Goal: Obtain resource: Obtain resource

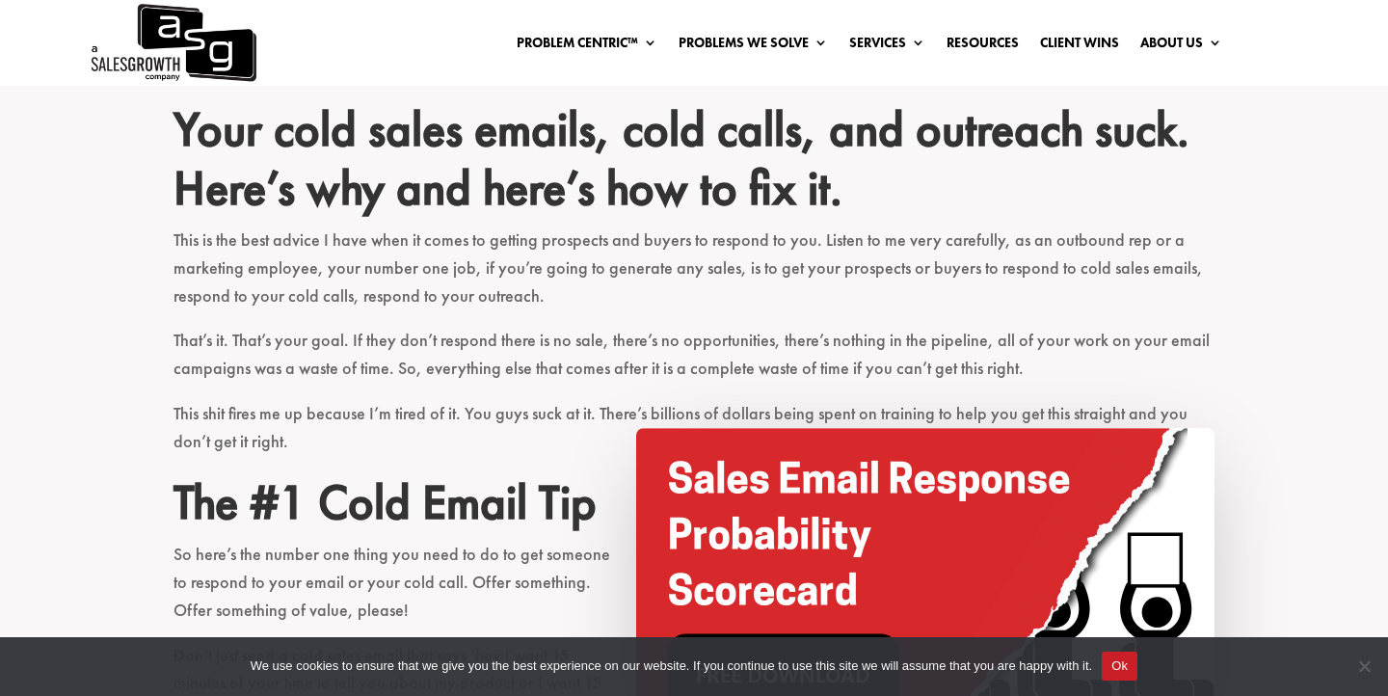
scroll to position [631, 0]
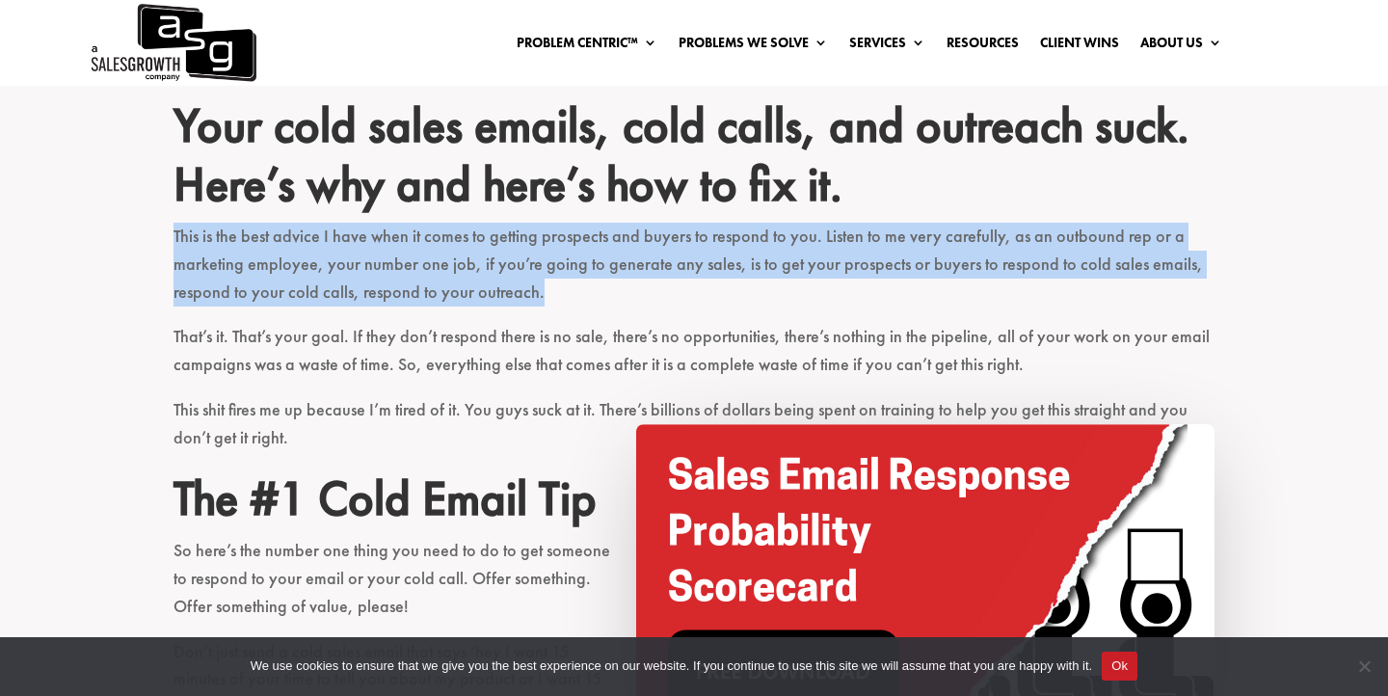
drag, startPoint x: 172, startPoint y: 233, endPoint x: 540, endPoint y: 300, distance: 374.2
click at [537, 365] on p "That’s it. That’s your goal. If they don’t respond there is no sale, there’s no…" at bounding box center [694, 359] width 1041 height 73
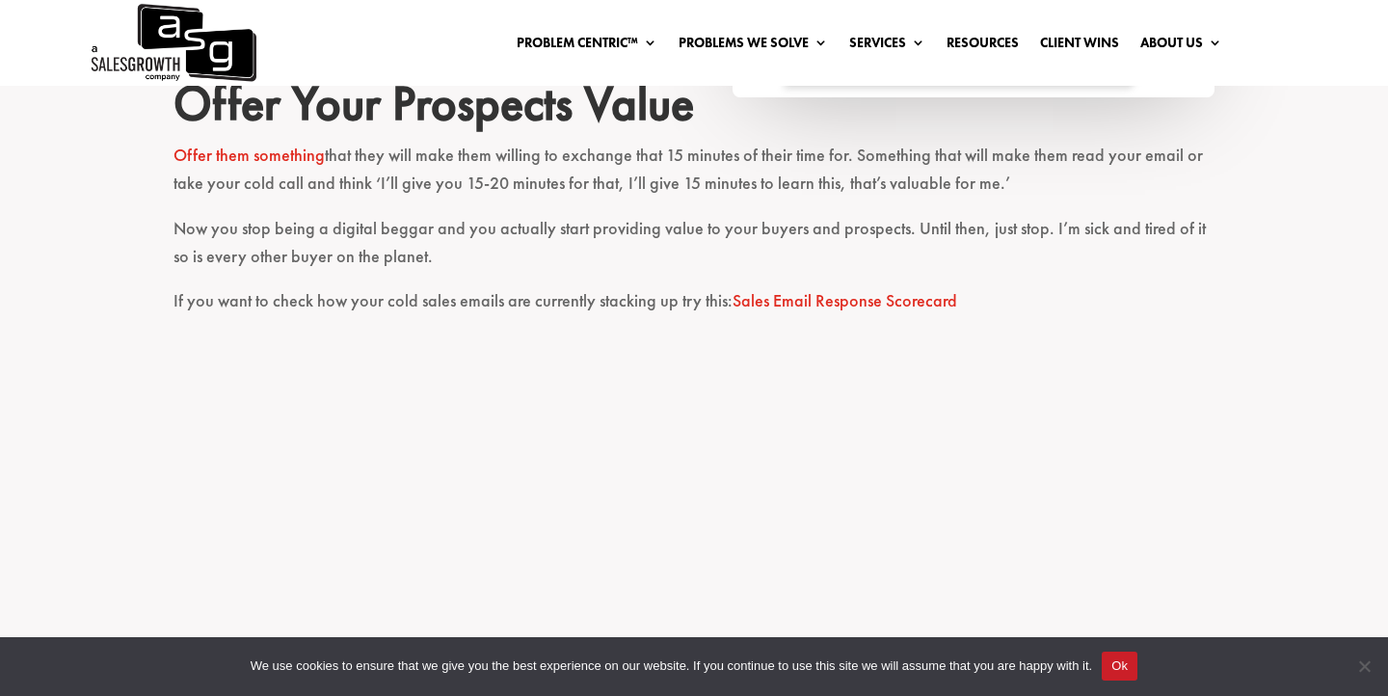
scroll to position [2144, 0]
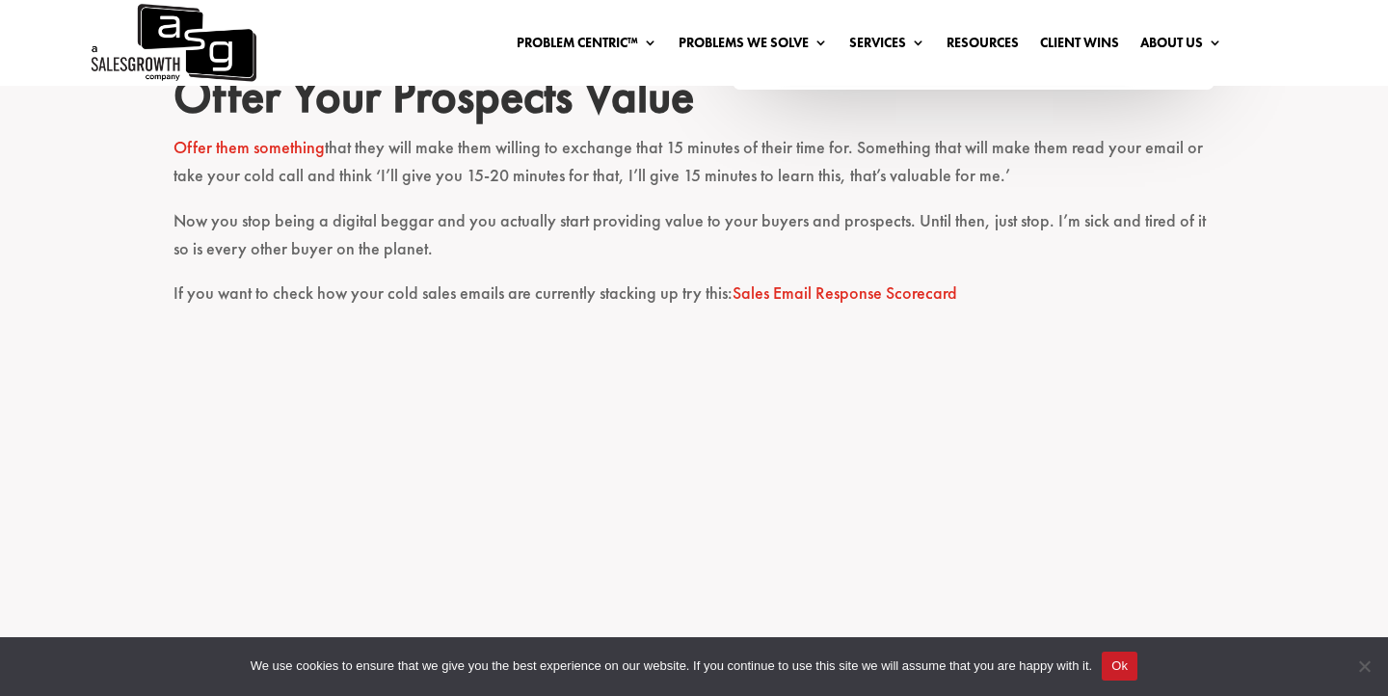
click at [789, 288] on link "Sales Email Response Scorecard" at bounding box center [845, 292] width 225 height 22
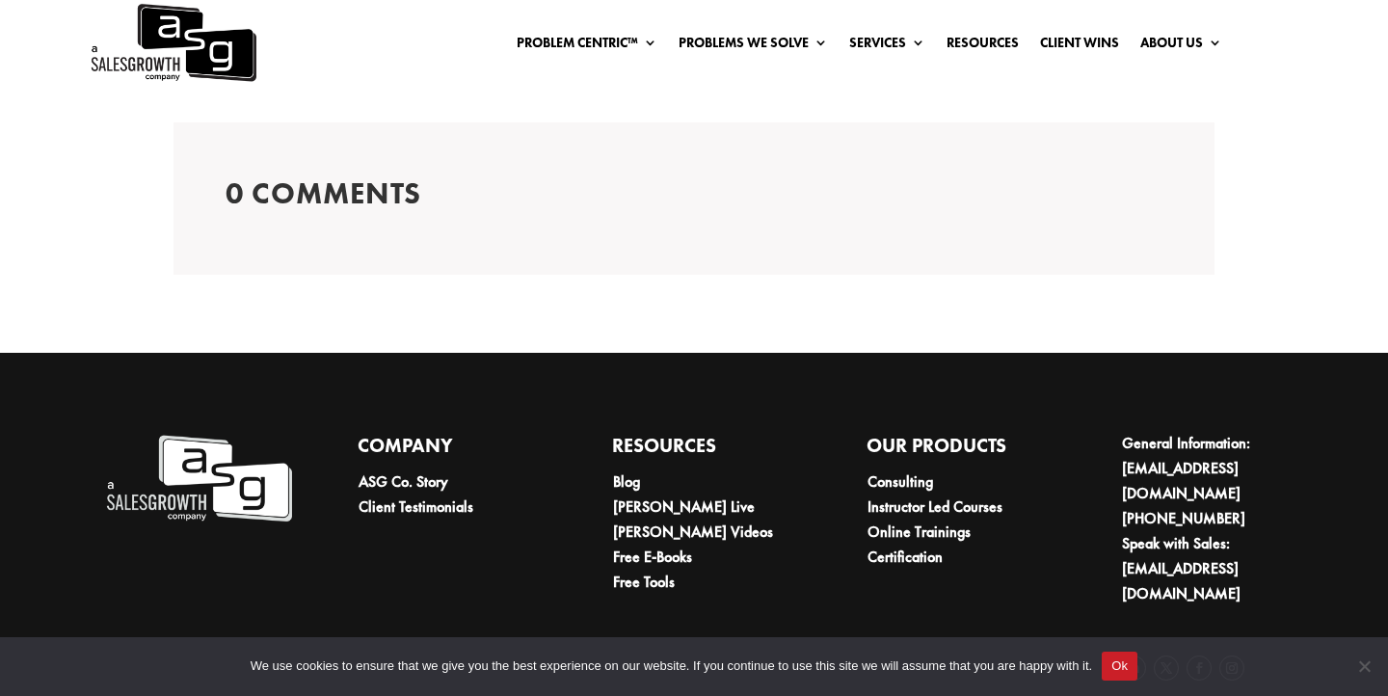
scroll to position [3878, 0]
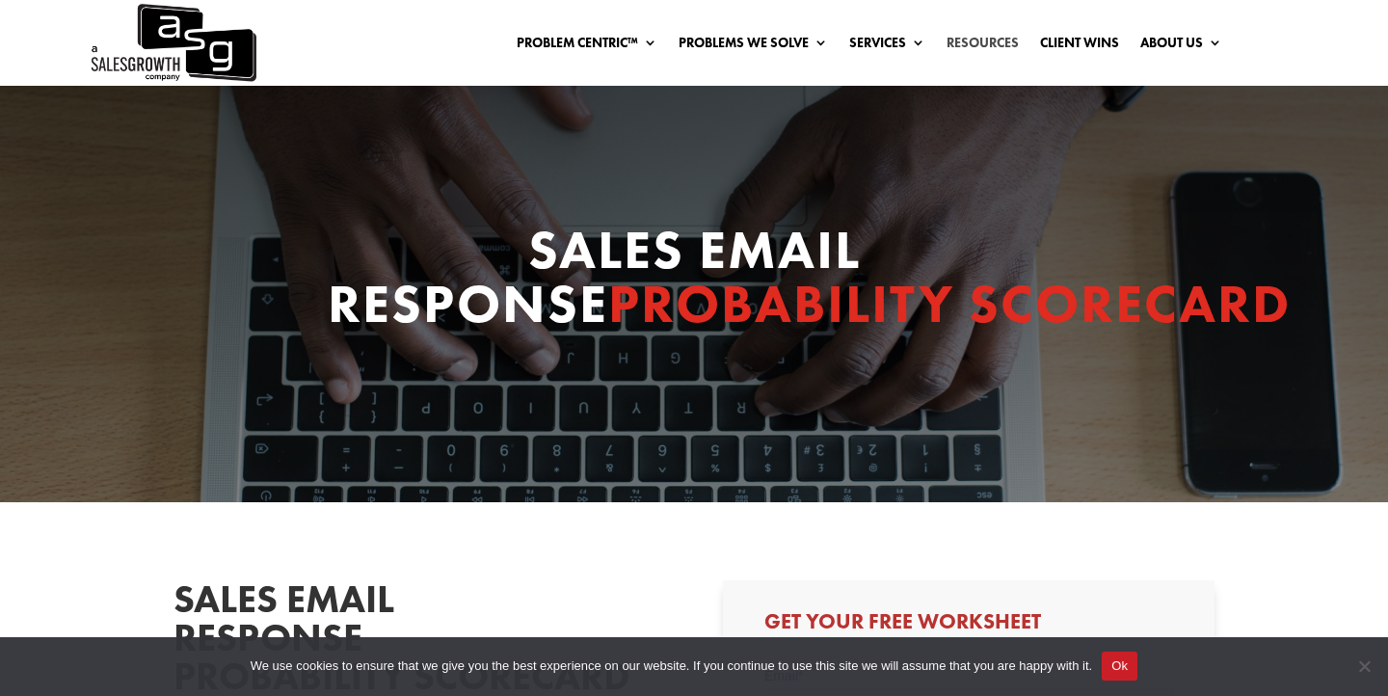
click at [1003, 40] on link "Resources" at bounding box center [983, 46] width 72 height 21
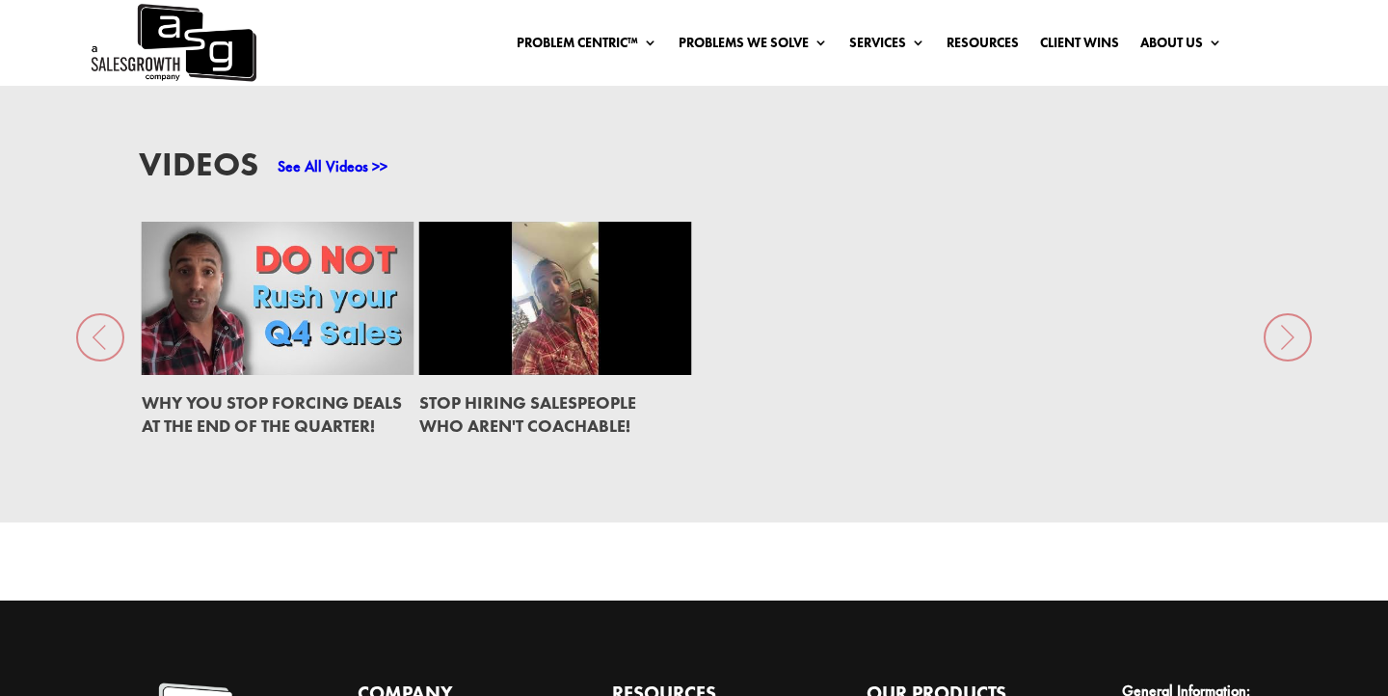
scroll to position [2421, 0]
